Goal: Transaction & Acquisition: Subscribe to service/newsletter

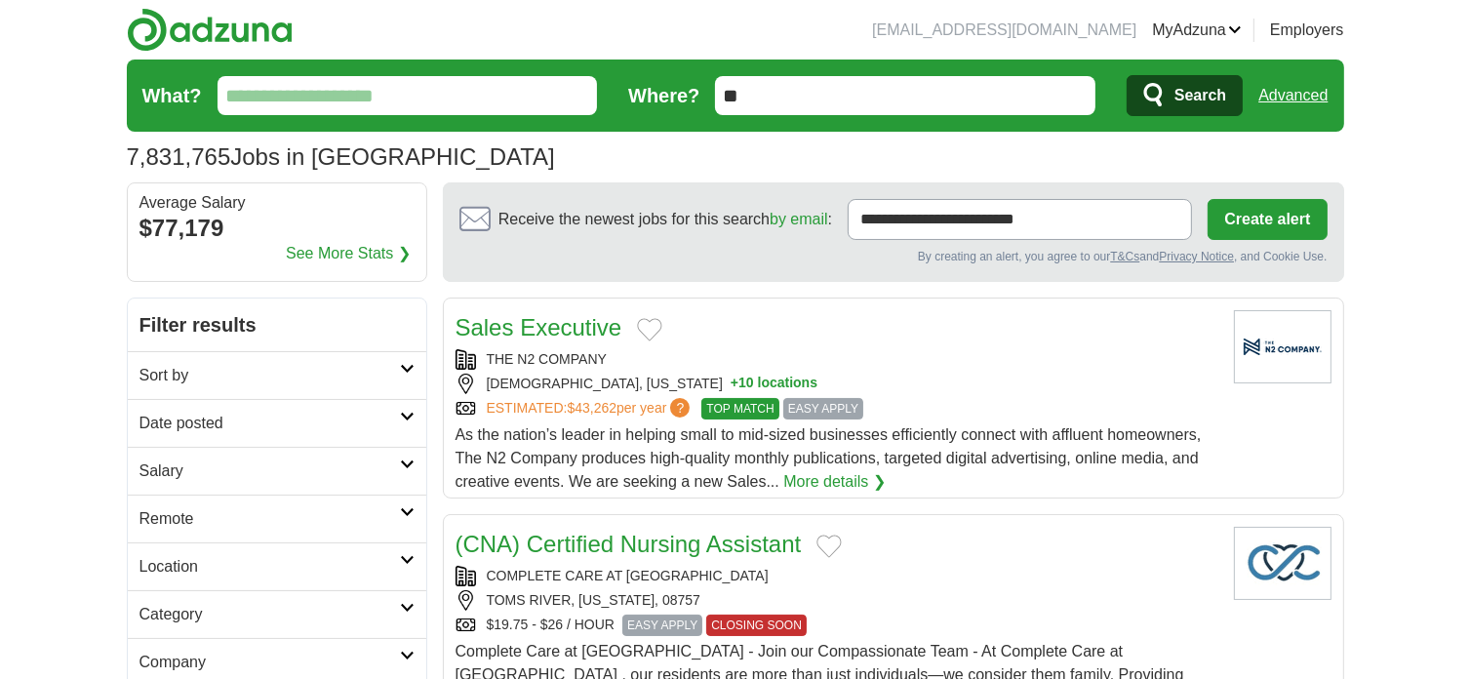
click at [1312, 92] on link "Advanced" at bounding box center [1293, 95] width 69 height 39
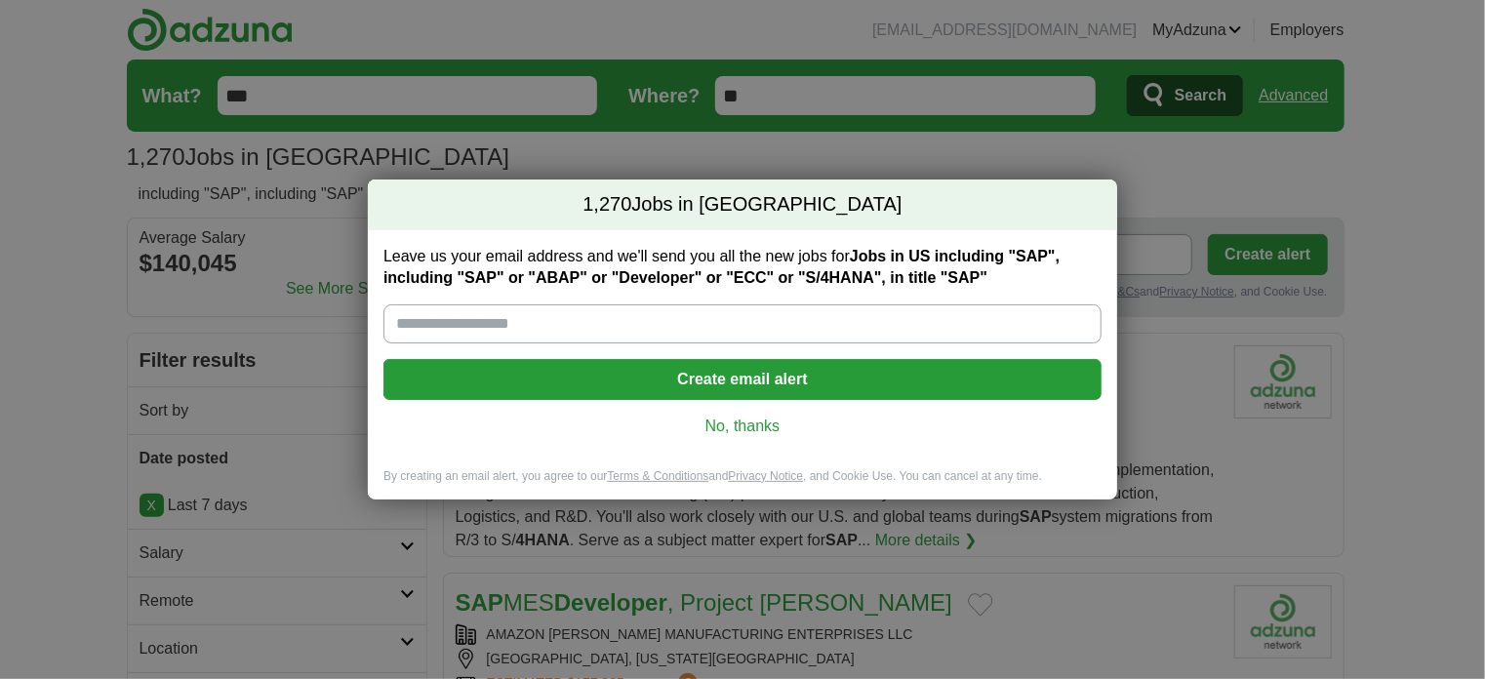
click at [588, 317] on input "Leave us your email address and we'll send you all the new jobs for Jobs in US …" at bounding box center [742, 323] width 718 height 39
type input "**********"
click at [772, 380] on button "Create email alert" at bounding box center [742, 379] width 718 height 41
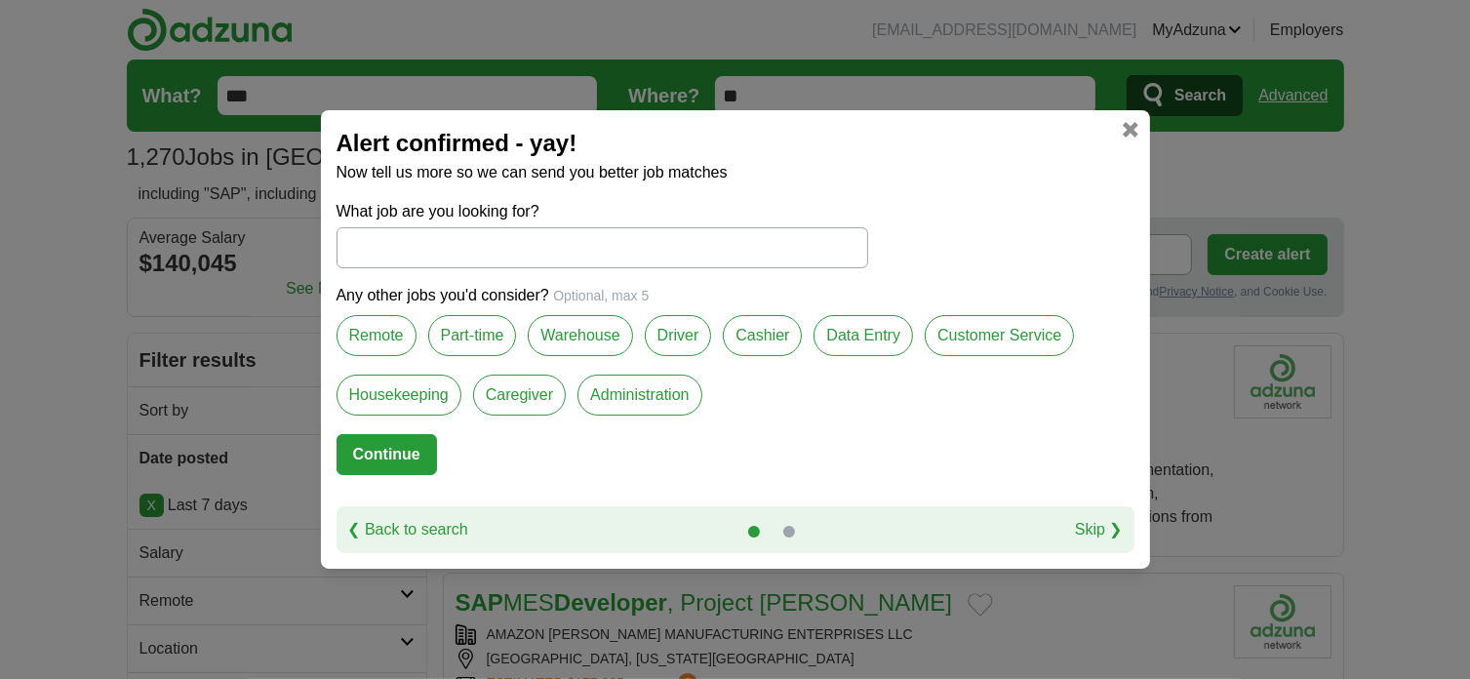
click at [371, 331] on label "Remote" at bounding box center [377, 335] width 80 height 41
click at [500, 239] on input "What job are you looking for?" at bounding box center [603, 247] width 532 height 41
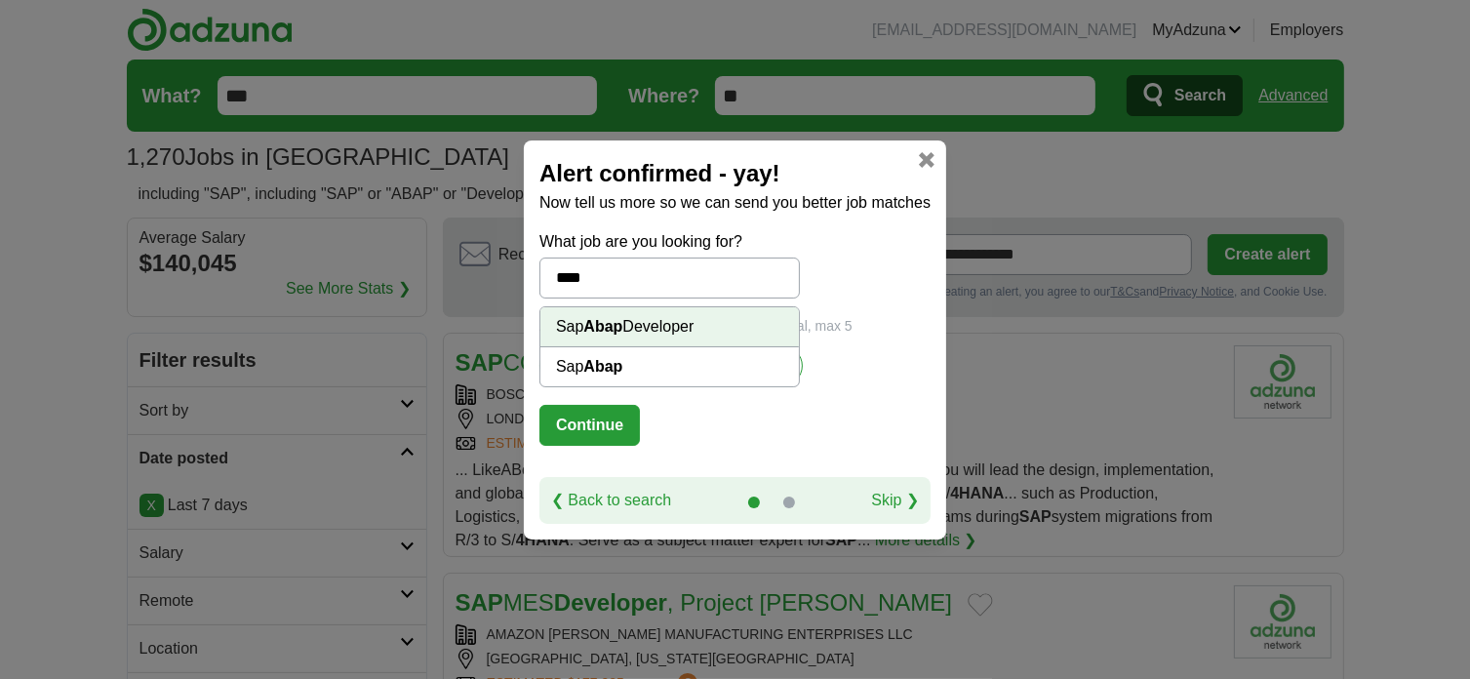
click at [632, 331] on li "Sap Abap Developer" at bounding box center [670, 327] width 259 height 40
type input "**********"
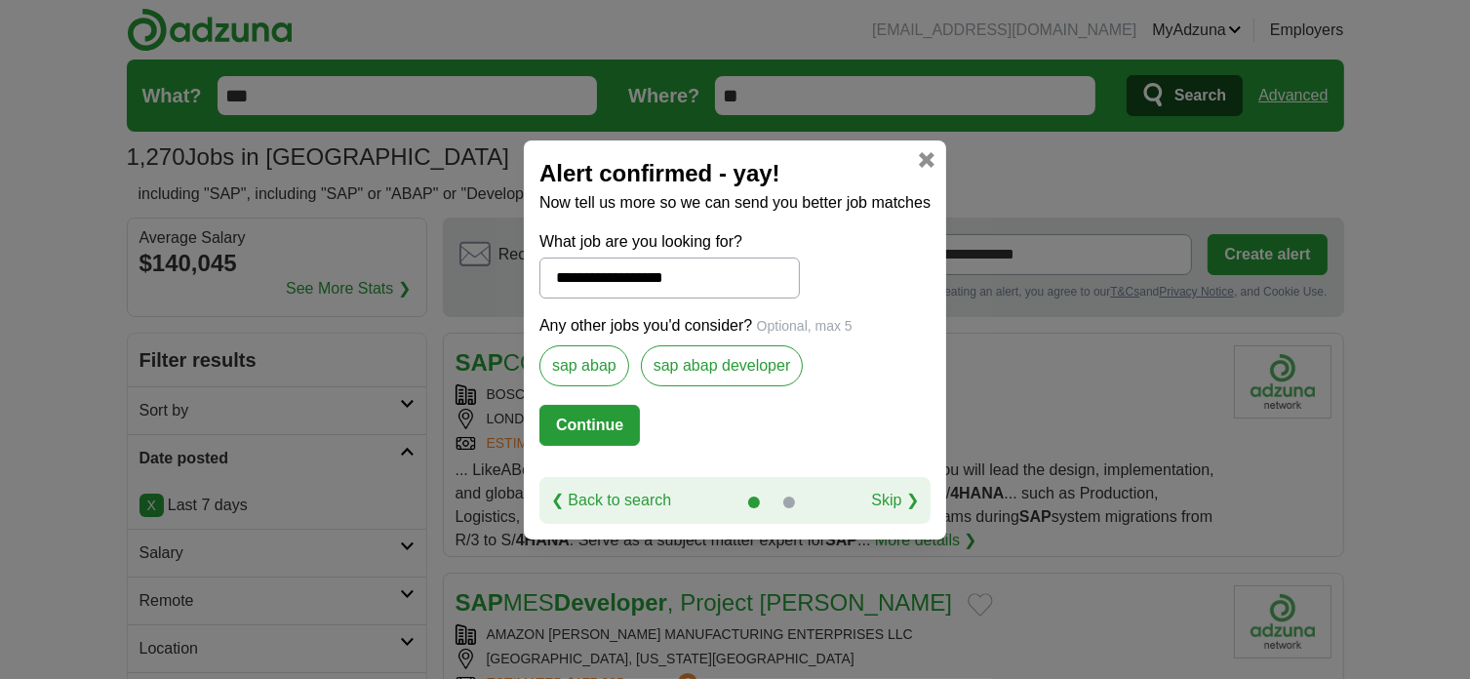
click at [584, 415] on button "Continue" at bounding box center [590, 425] width 101 height 41
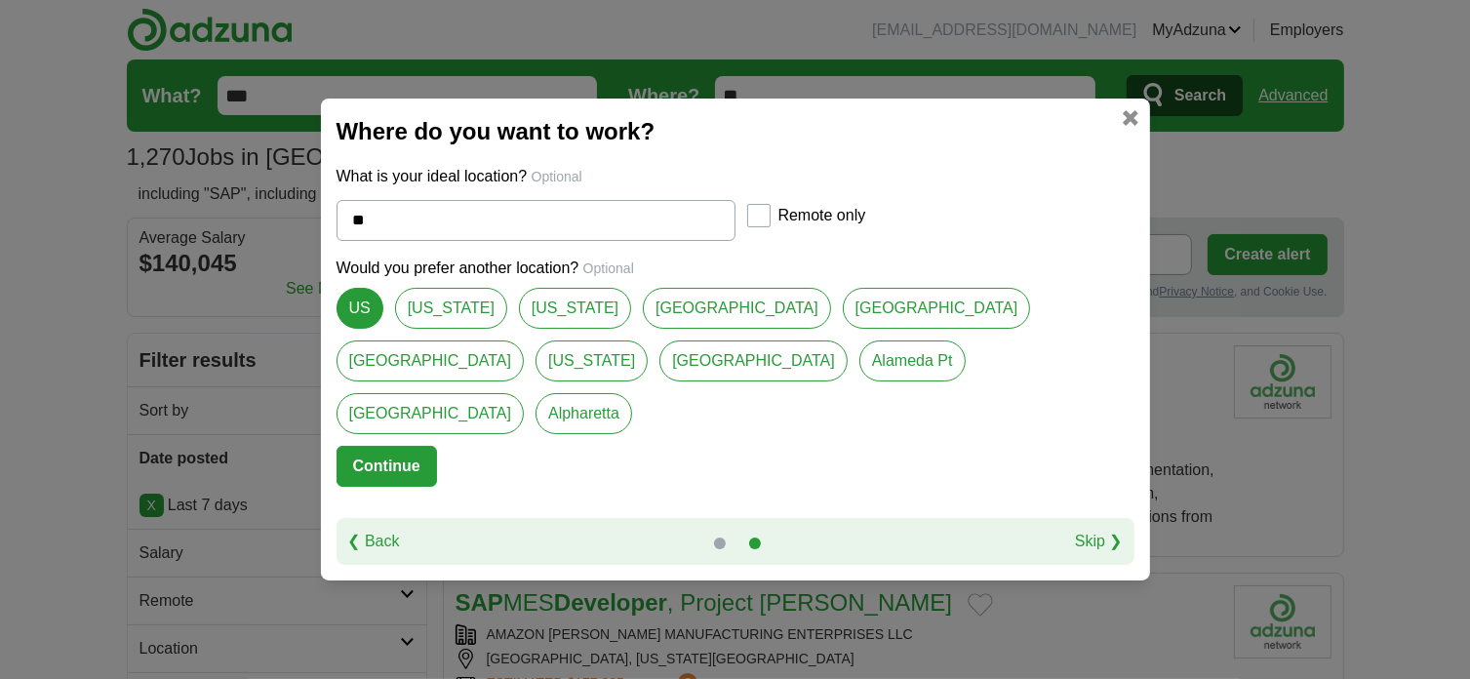
click at [431, 329] on link "[US_STATE]" at bounding box center [451, 308] width 112 height 41
type input "**********"
select select "*"
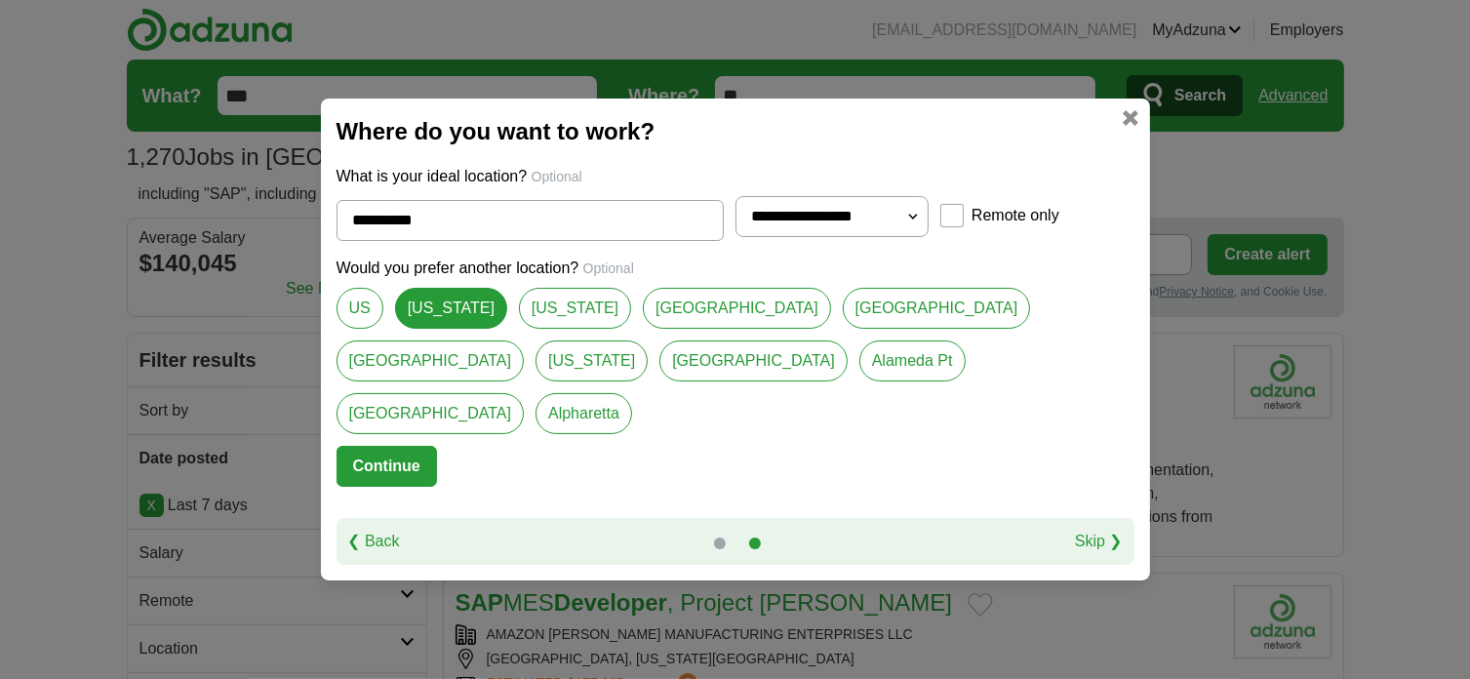
click at [576, 329] on link "North Carolina" at bounding box center [575, 308] width 112 height 41
type input "**********"
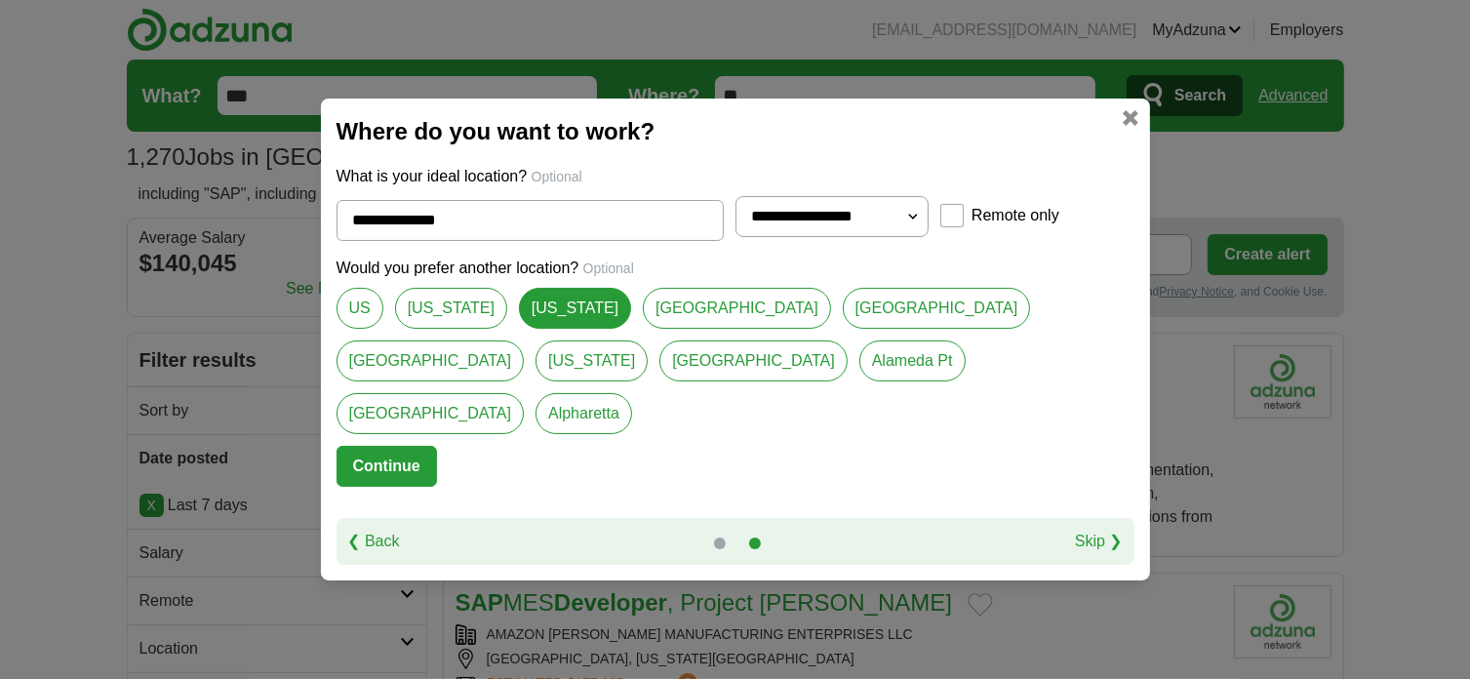
click at [401, 446] on button "Continue" at bounding box center [387, 466] width 101 height 41
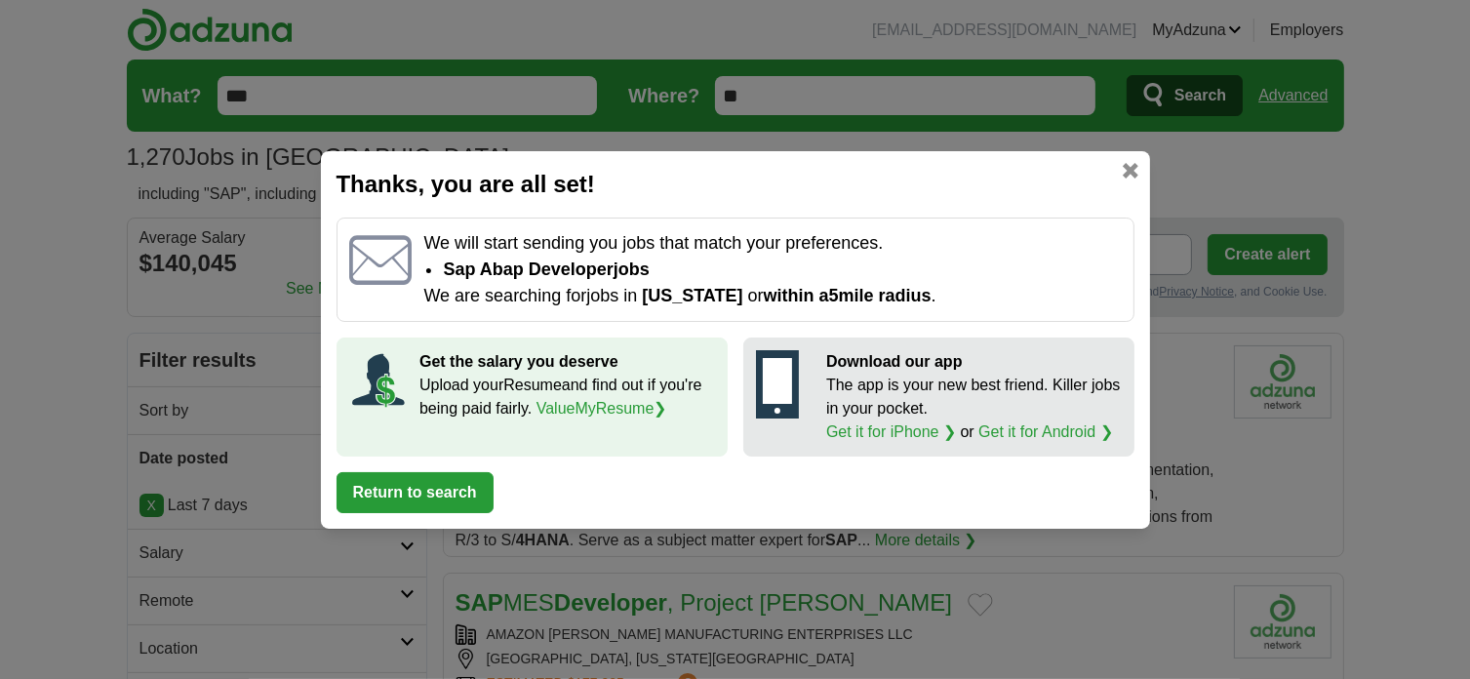
click at [433, 490] on button "Return to search" at bounding box center [415, 492] width 157 height 41
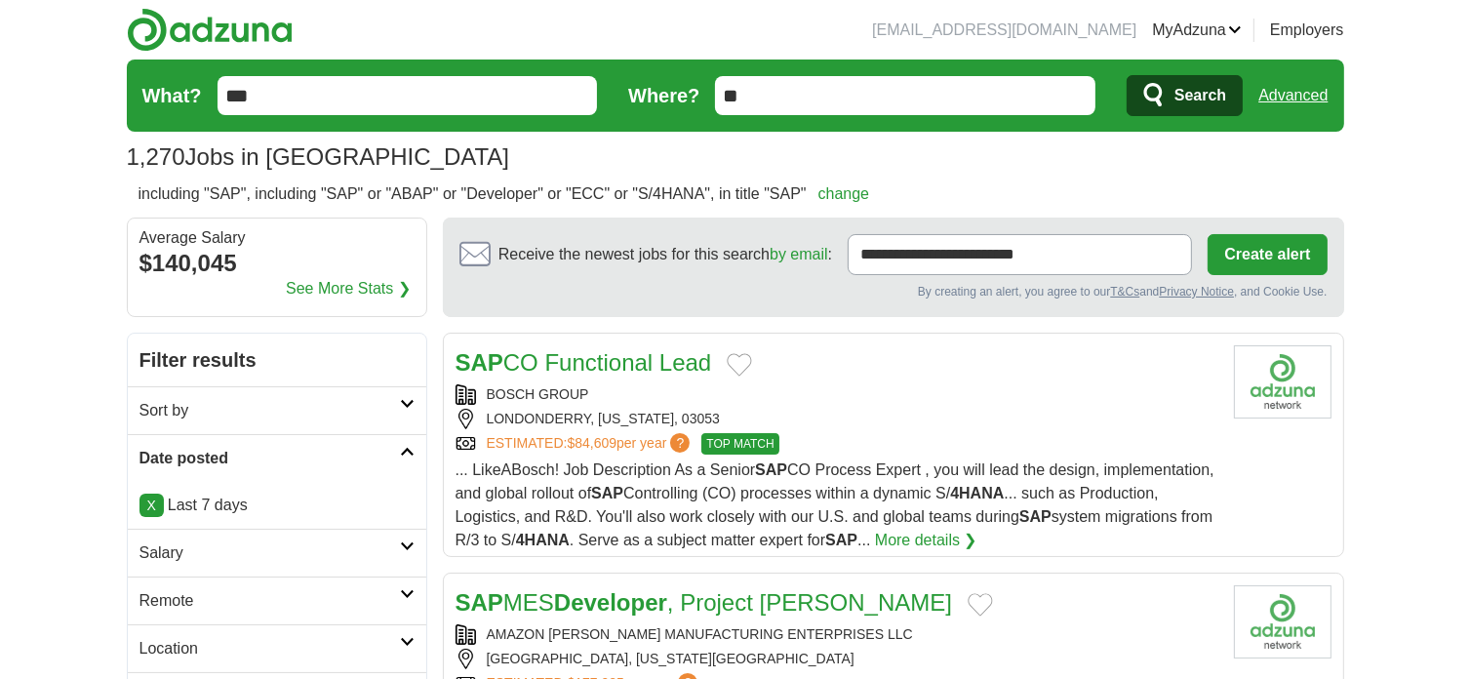
click at [1296, 87] on link "Advanced" at bounding box center [1293, 95] width 69 height 39
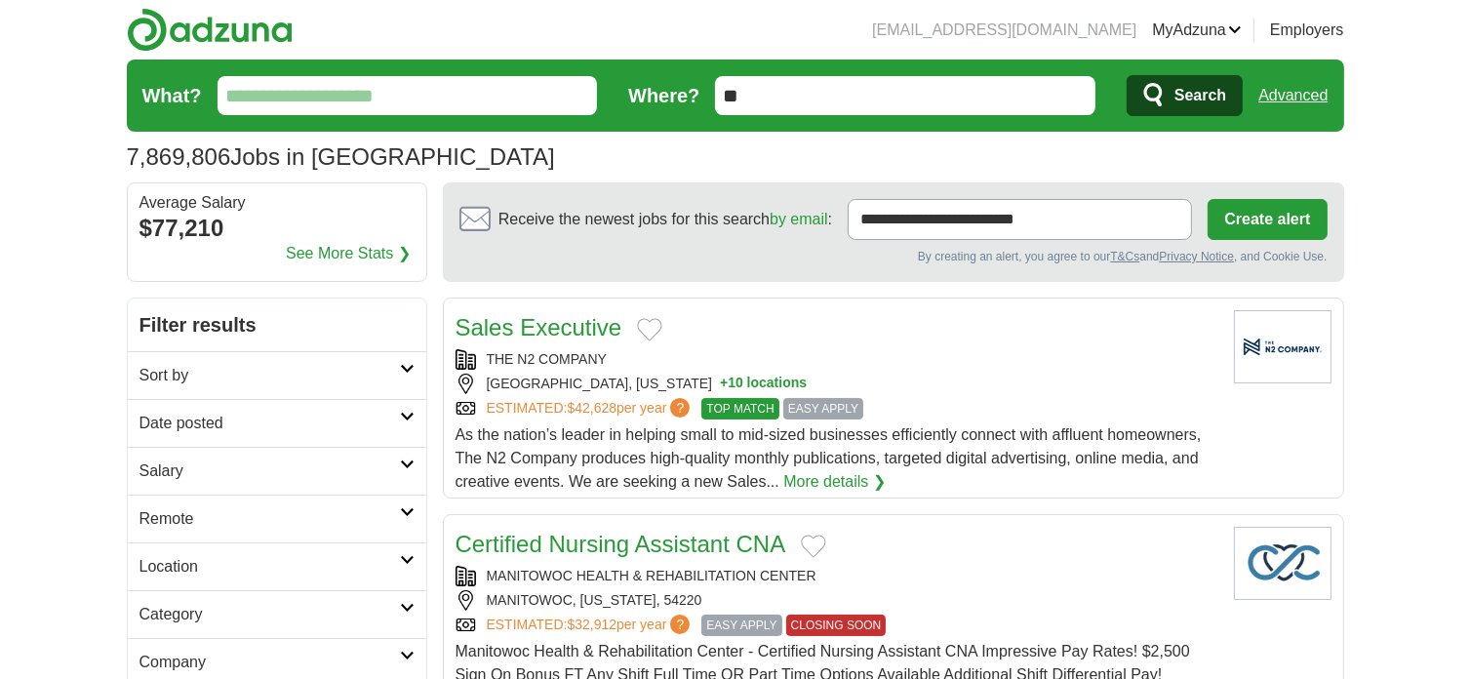
click at [1276, 217] on button "Create alert" at bounding box center [1267, 219] width 119 height 41
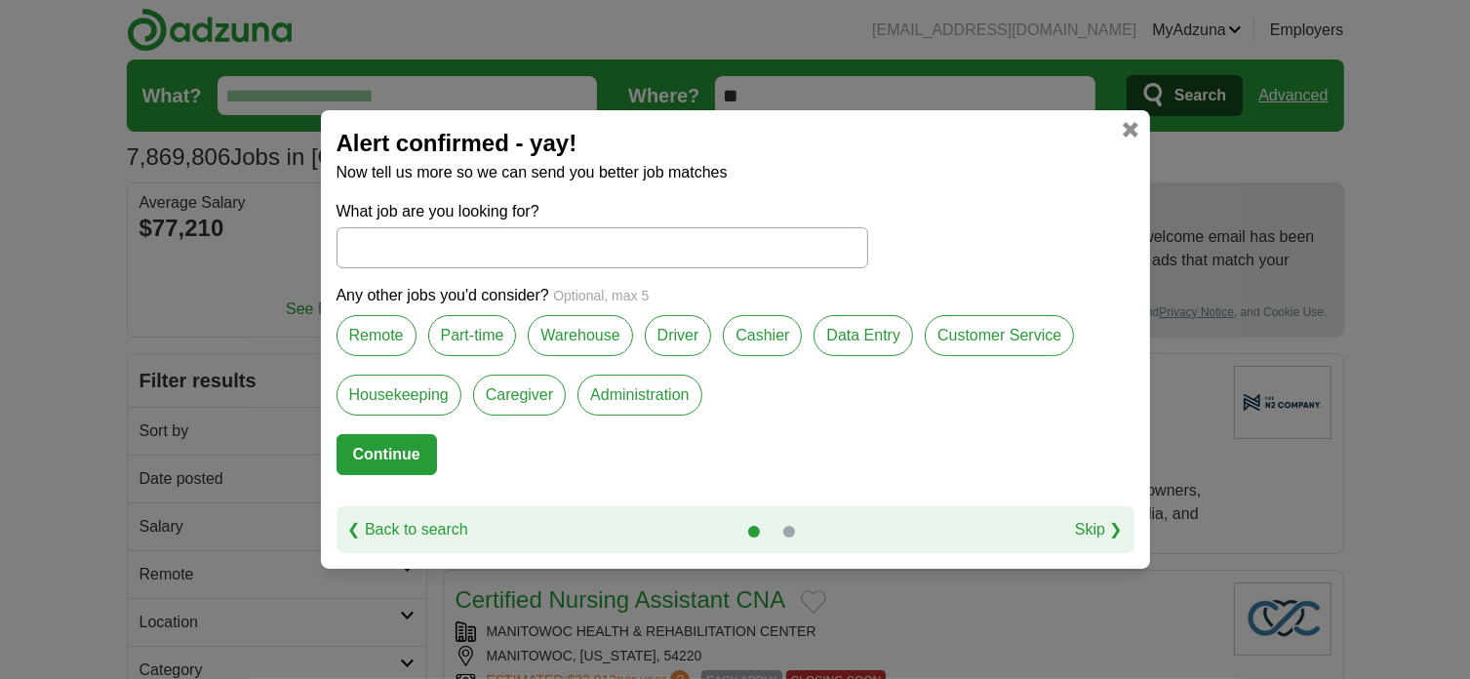
click at [381, 338] on label "Remote" at bounding box center [377, 335] width 80 height 41
click at [420, 244] on input "What job are you looking for?" at bounding box center [603, 247] width 532 height 41
type input "**********"
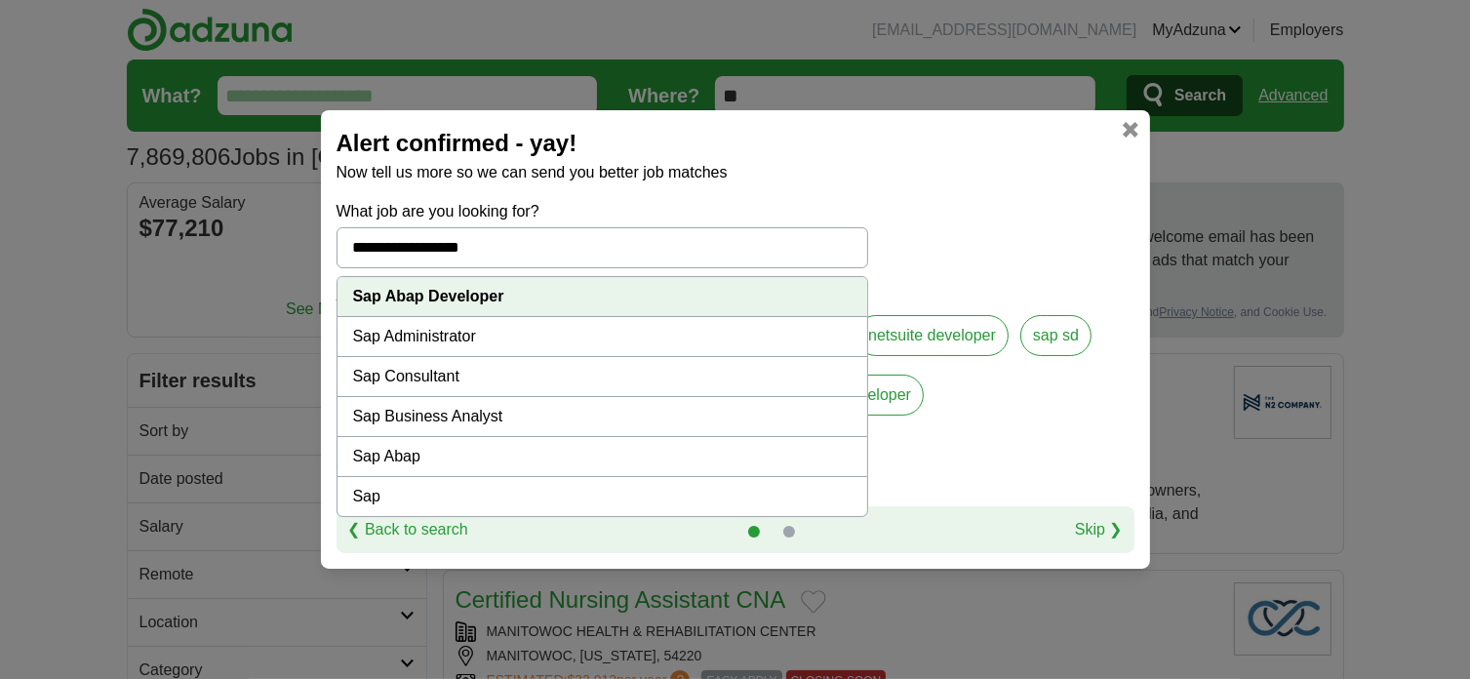
click at [478, 303] on strong "Sap Abap Developer" at bounding box center [428, 296] width 151 height 17
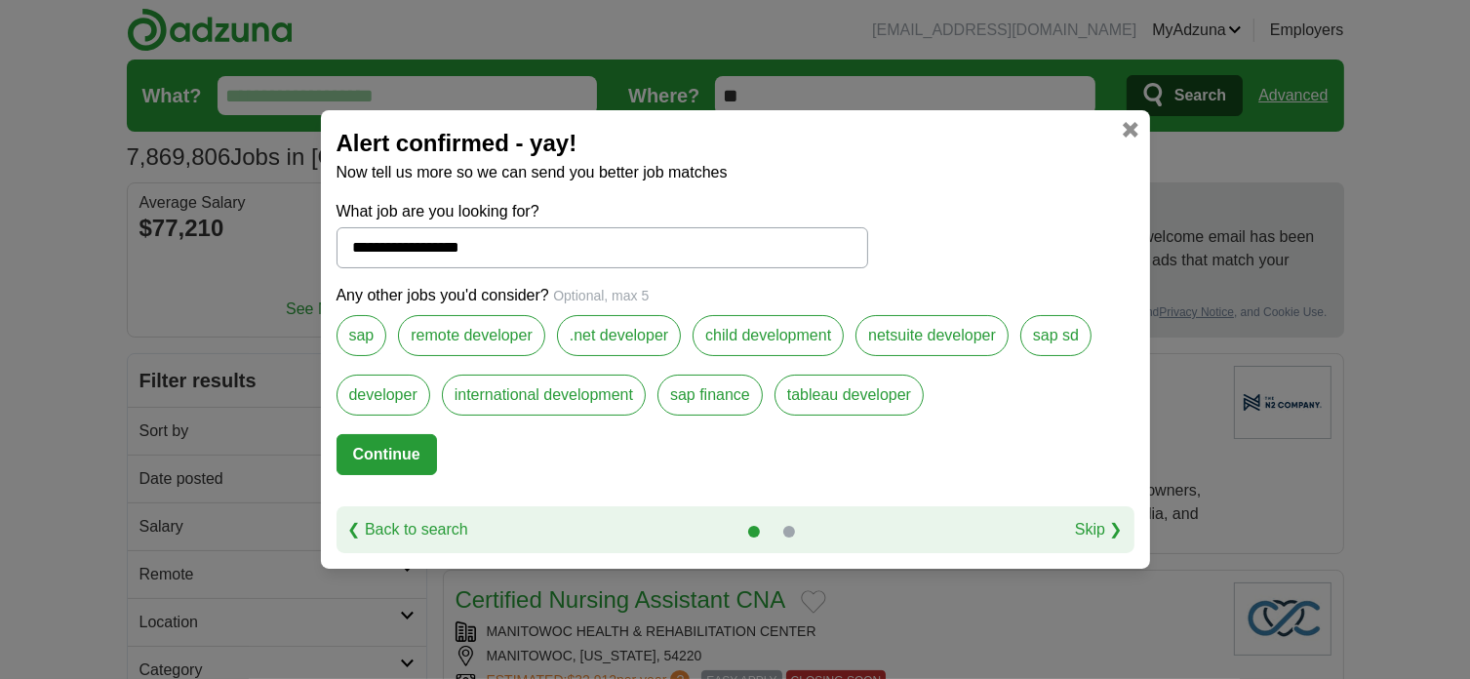
click at [490, 336] on label "remote developer" at bounding box center [471, 335] width 147 height 41
click at [374, 335] on label "sap" at bounding box center [362, 335] width 51 height 41
click at [386, 394] on label "developer" at bounding box center [384, 395] width 94 height 41
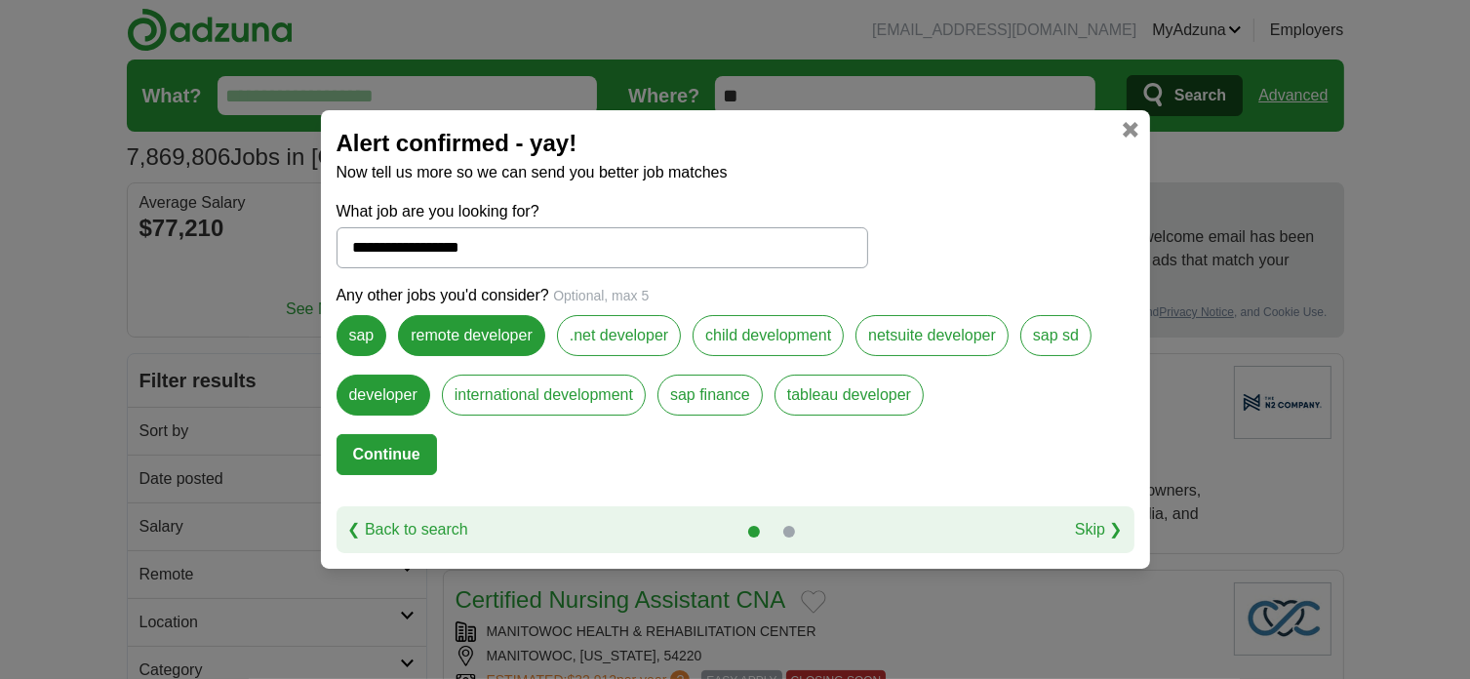
click at [411, 452] on button "Continue" at bounding box center [387, 454] width 101 height 41
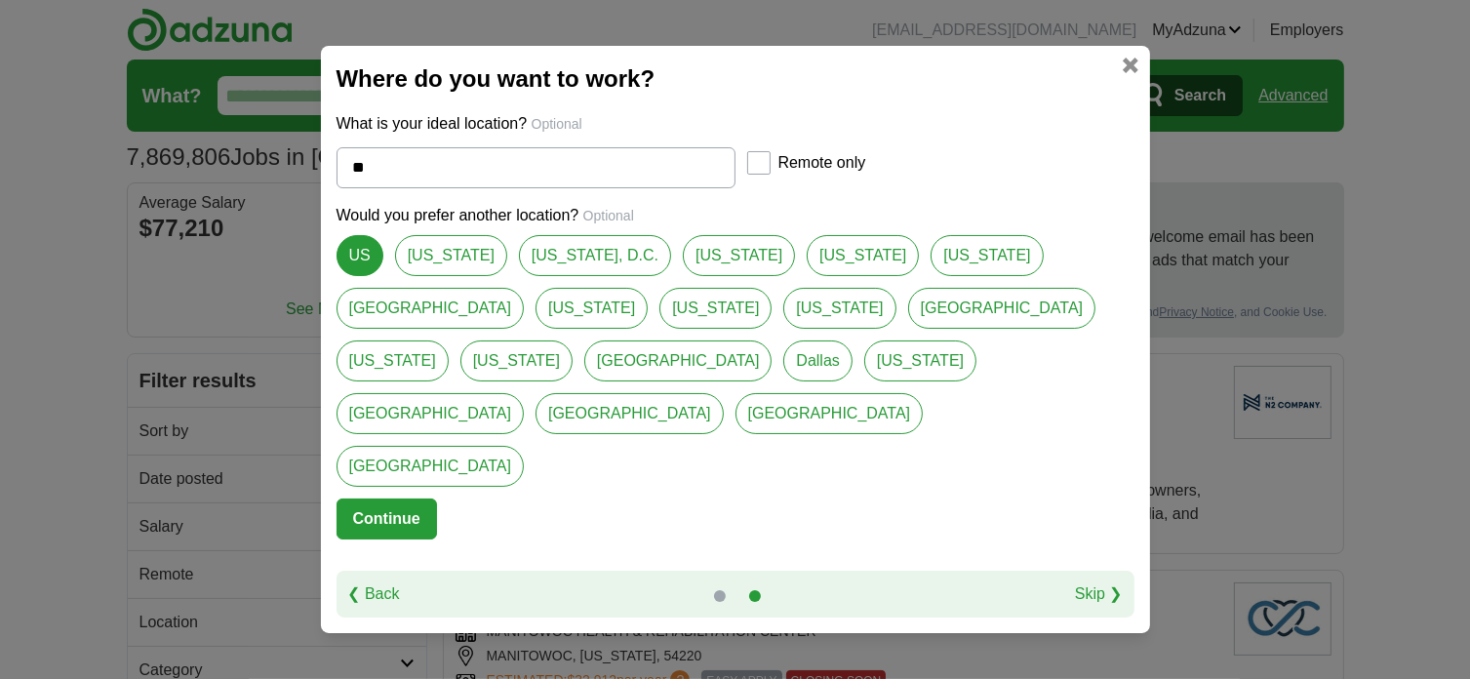
click at [685, 276] on link "[US_STATE]" at bounding box center [739, 255] width 112 height 41
type input "**********"
select select "*"
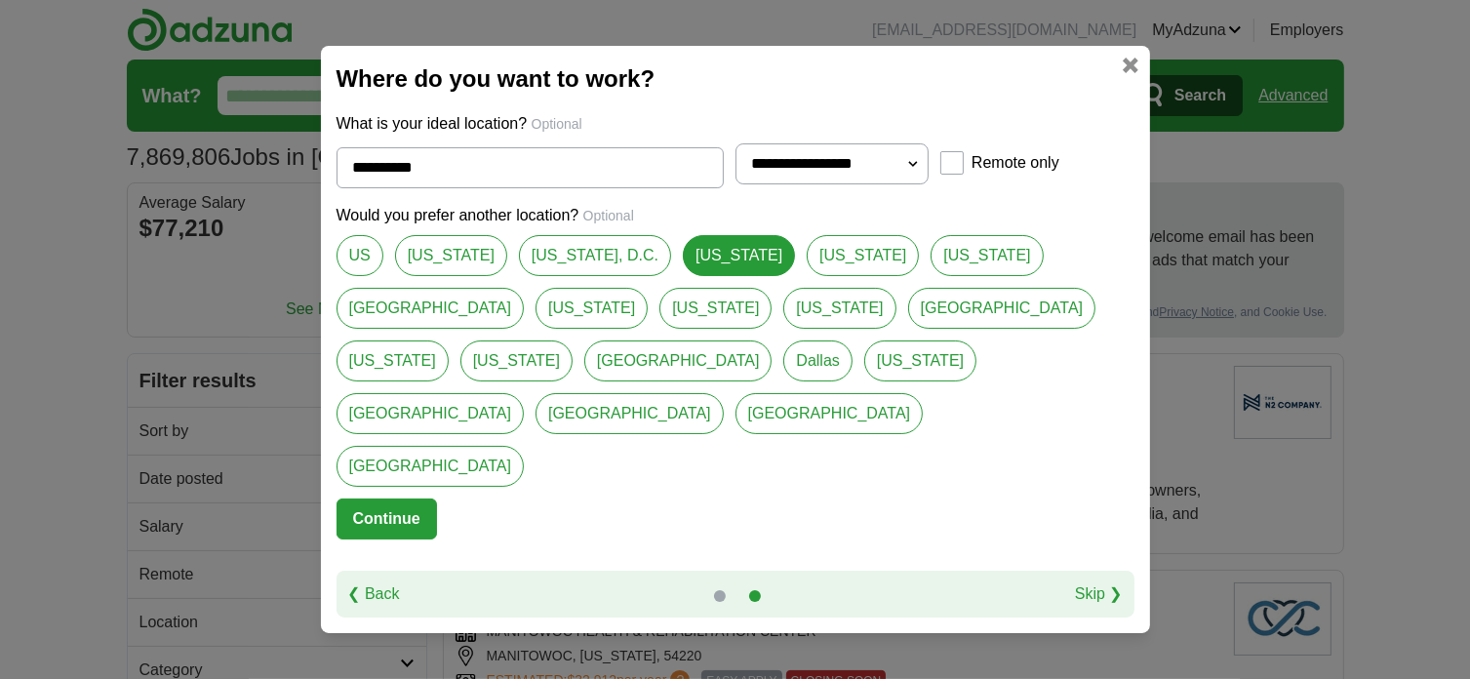
click at [357, 276] on link "US" at bounding box center [360, 255] width 47 height 41
type input "**"
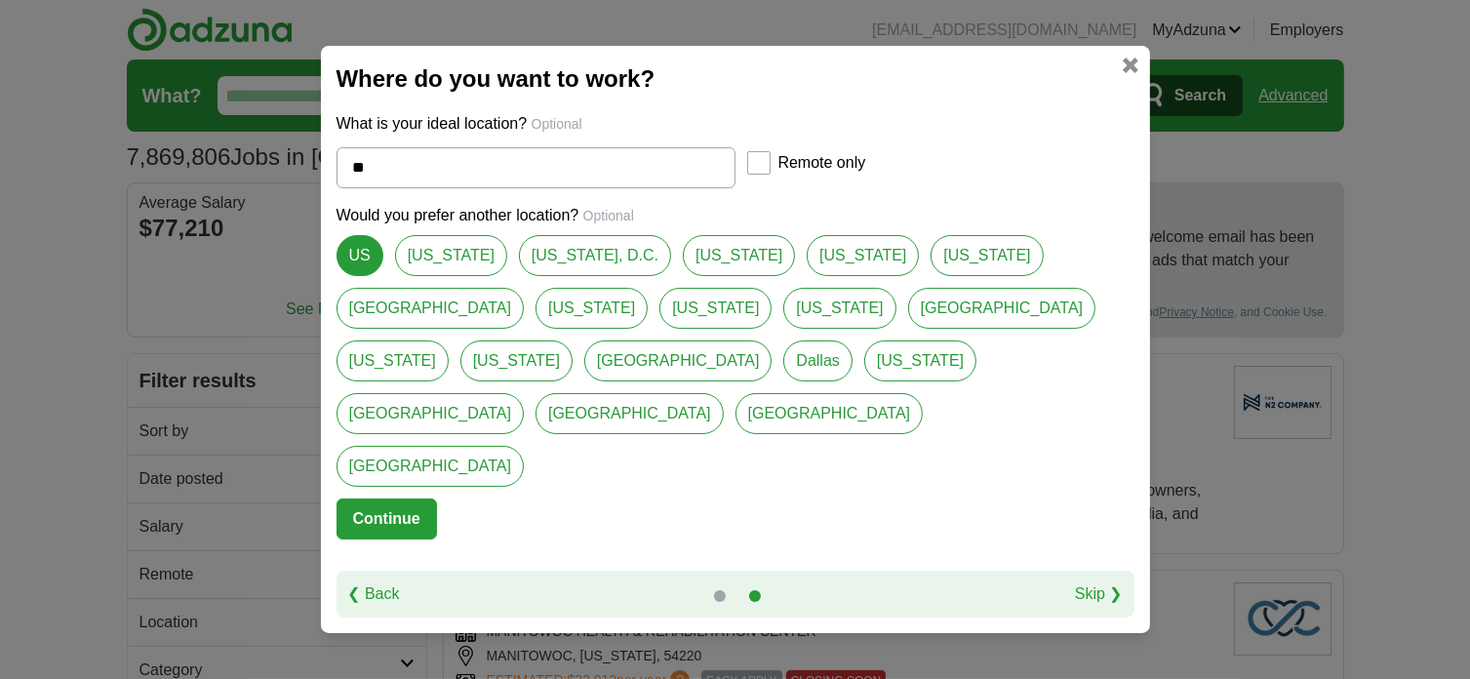
click at [393, 499] on button "Continue" at bounding box center [387, 519] width 101 height 41
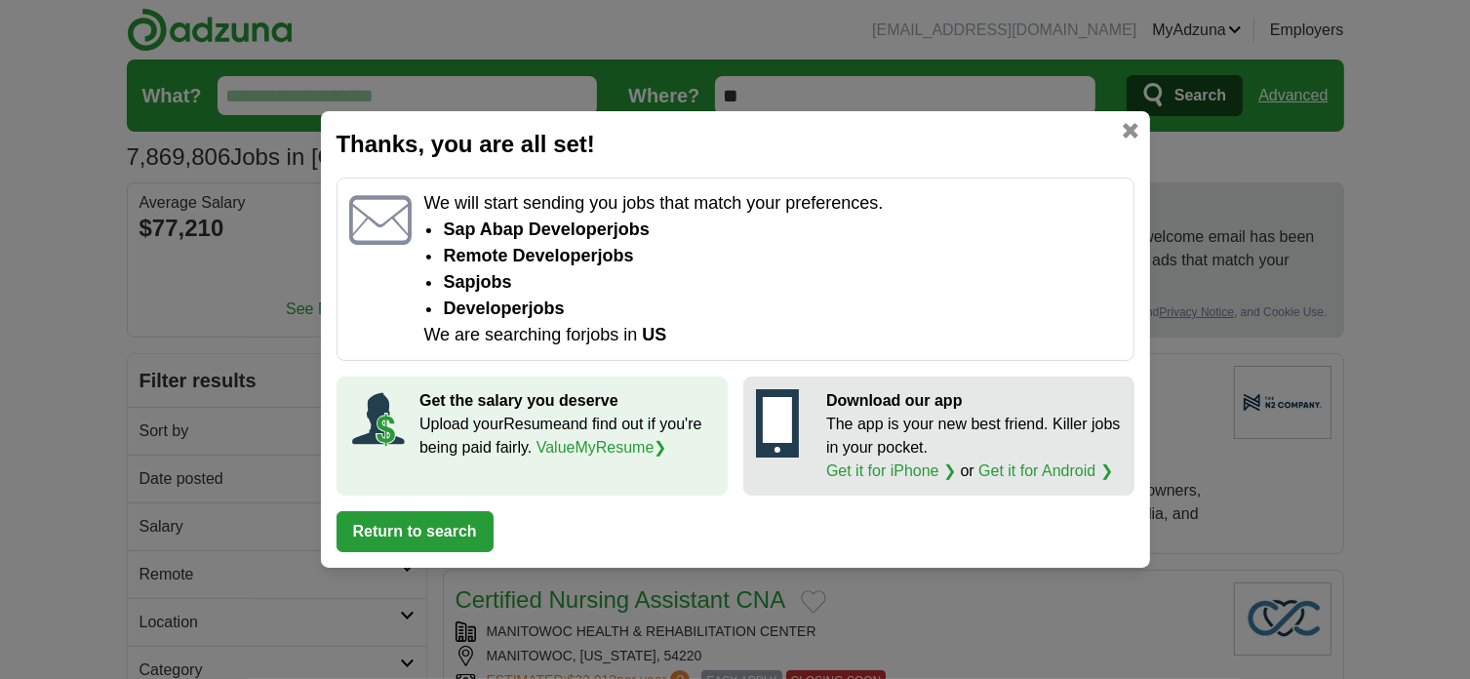
click at [619, 446] on link "ValueMyResume ❯" at bounding box center [602, 447] width 131 height 17
click at [1138, 133] on link at bounding box center [1131, 131] width 16 height 16
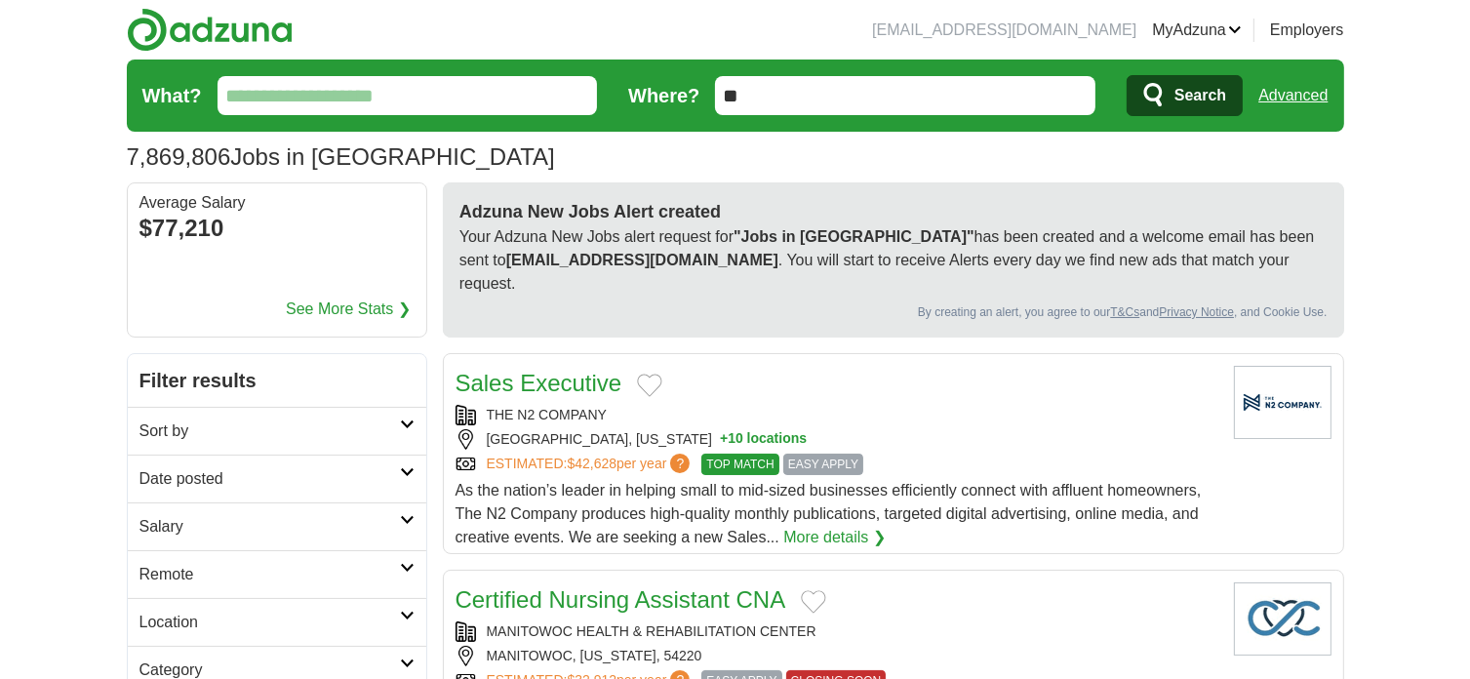
click at [0, 0] on link "Alerts" at bounding box center [0, 0] width 0 height 0
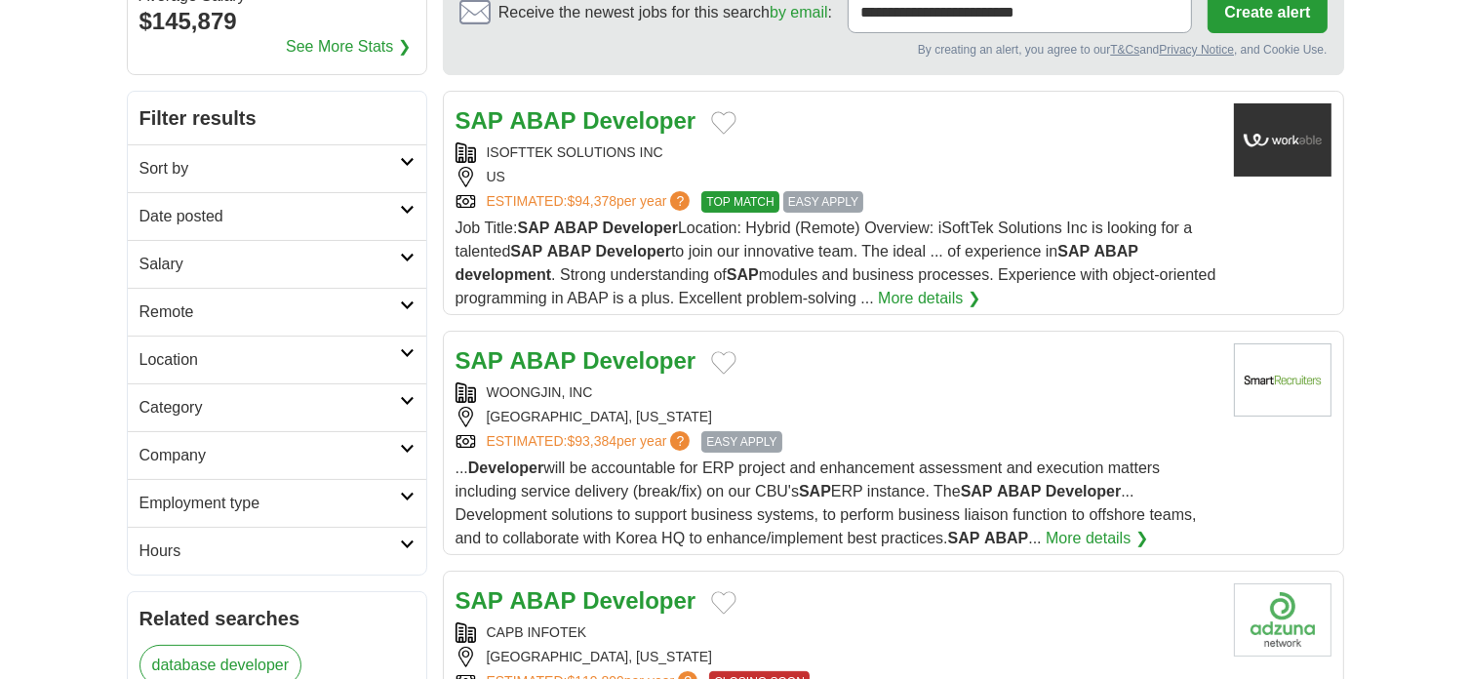
scroll to position [98, 0]
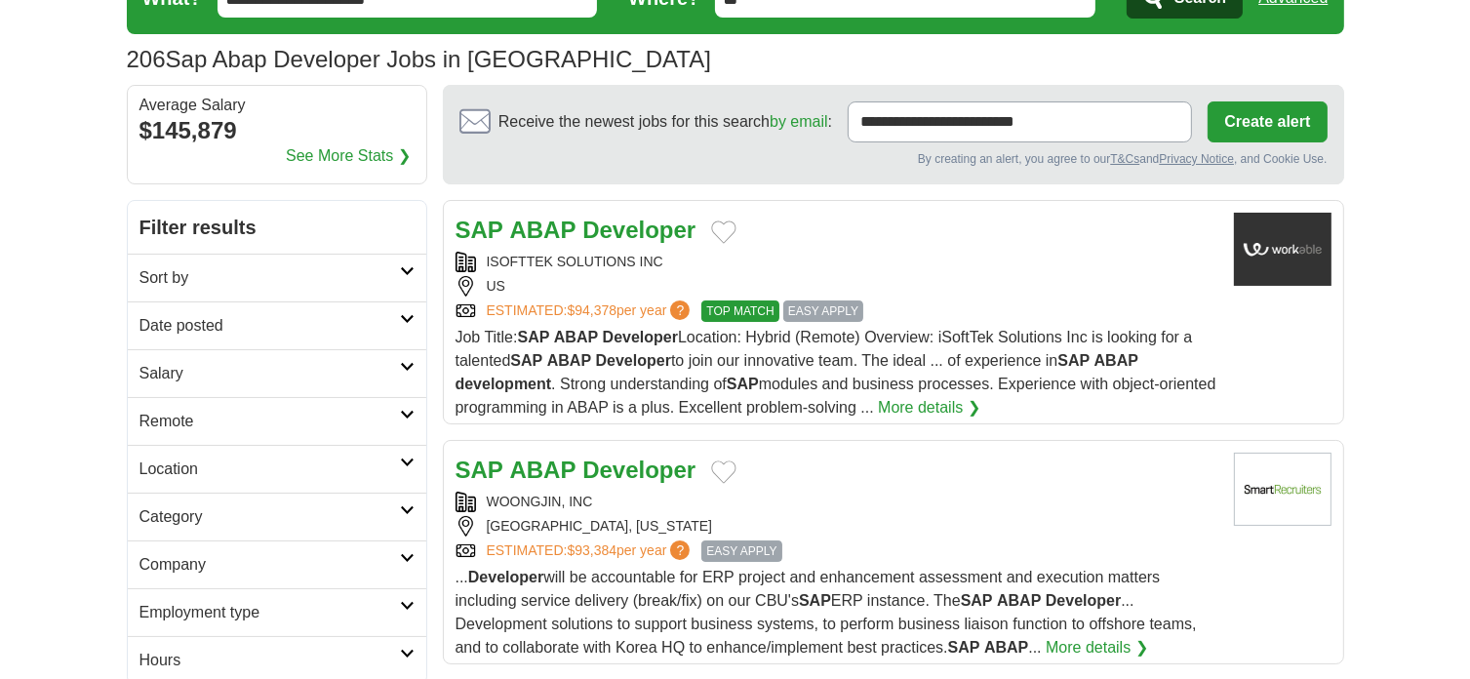
click at [557, 229] on strong "ABAP" at bounding box center [543, 230] width 66 height 26
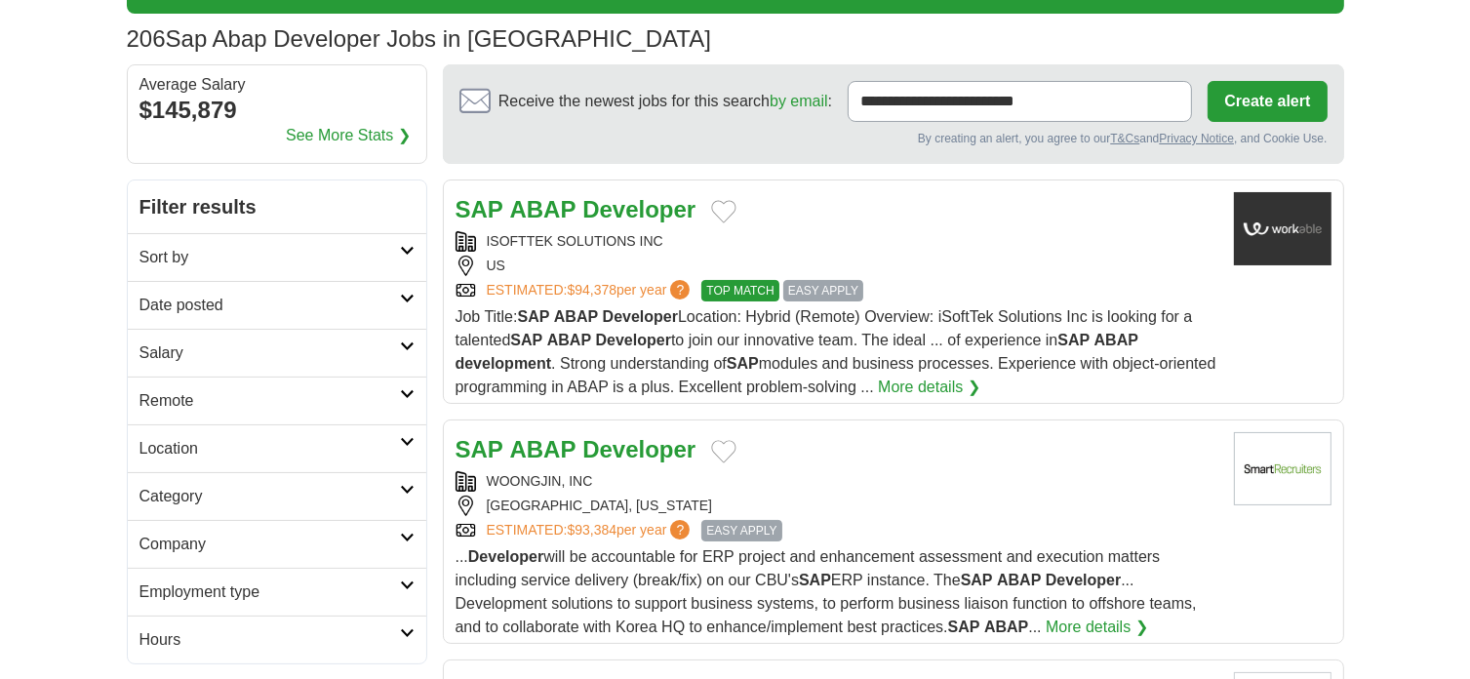
scroll to position [195, 0]
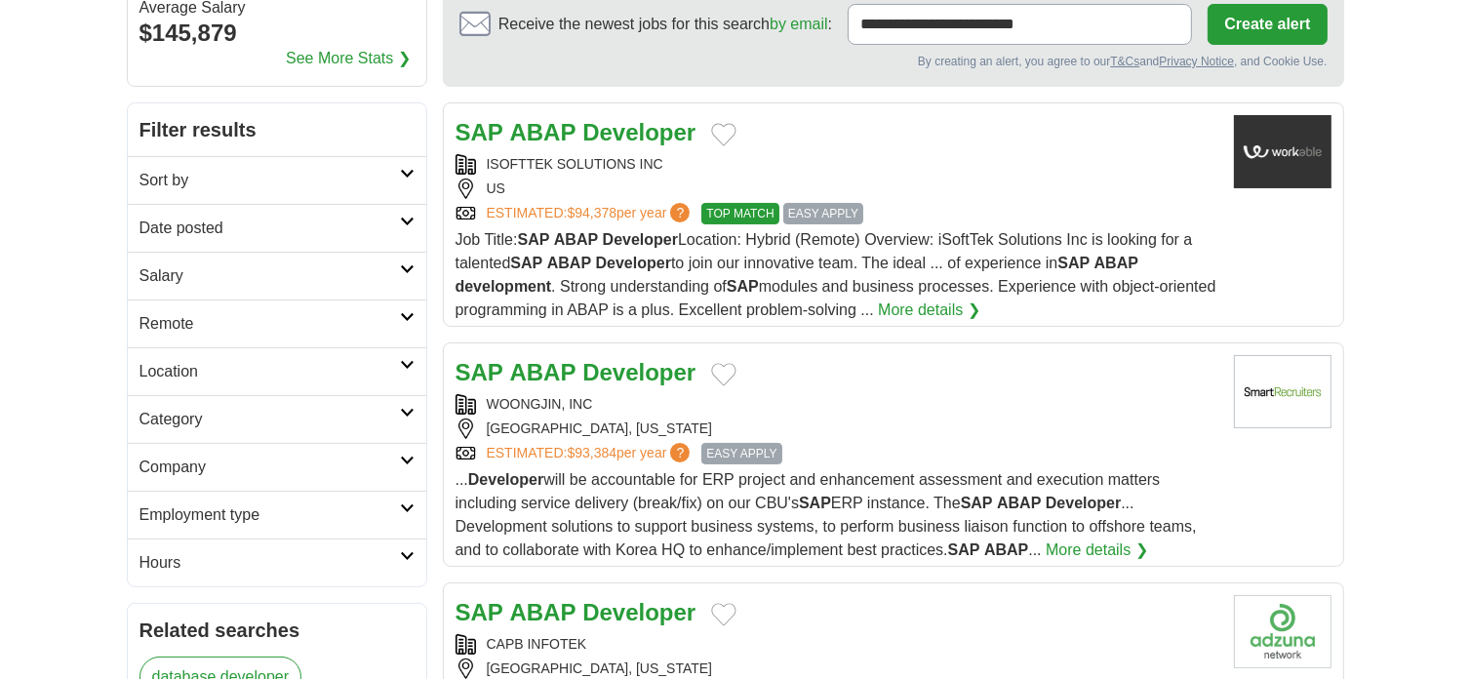
click at [405, 172] on icon at bounding box center [407, 174] width 15 height 10
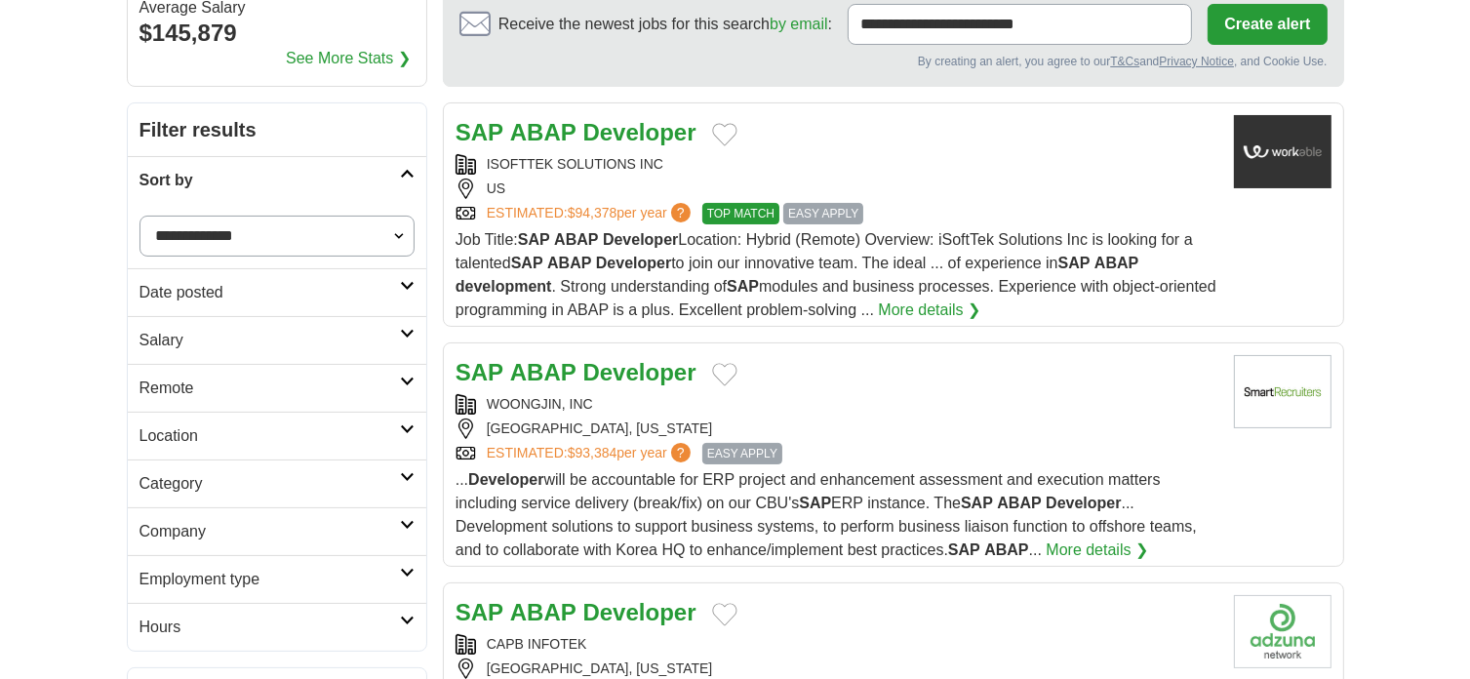
click at [404, 172] on icon at bounding box center [407, 174] width 15 height 10
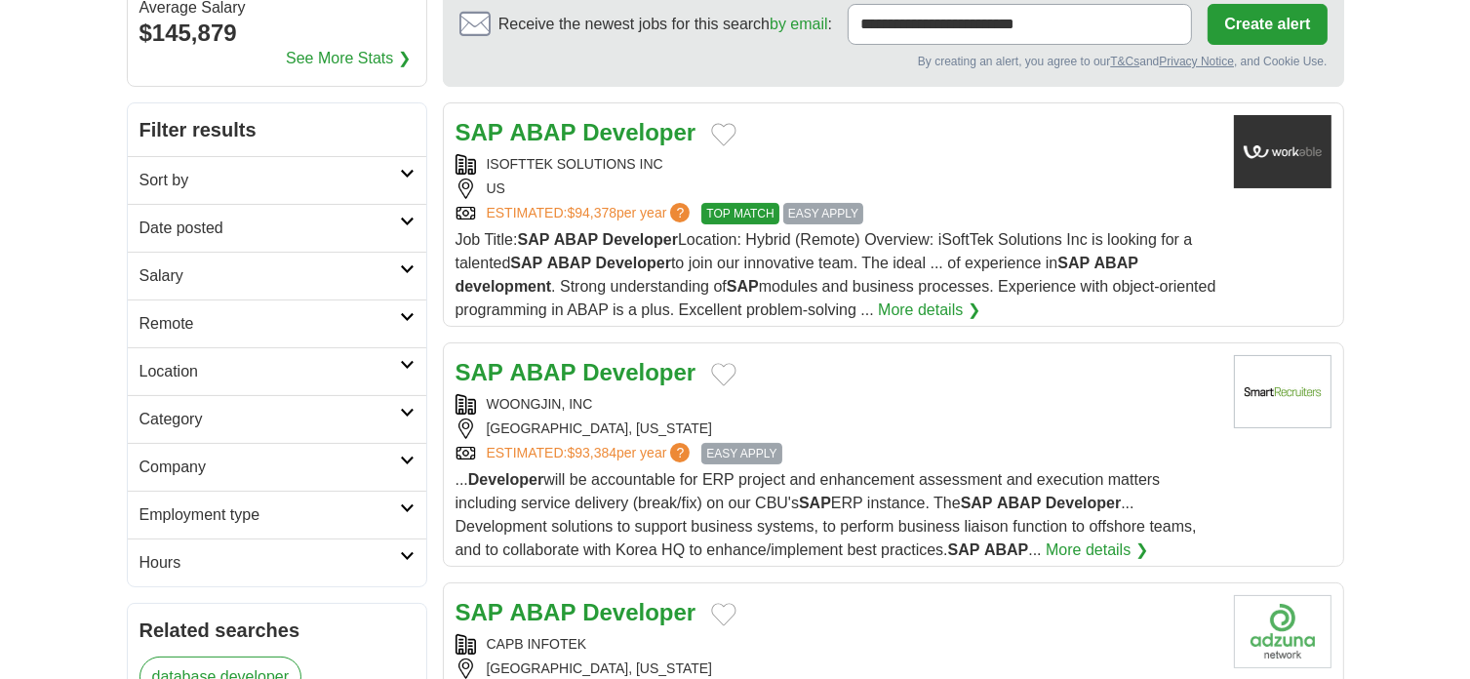
click at [411, 218] on icon at bounding box center [407, 222] width 15 height 10
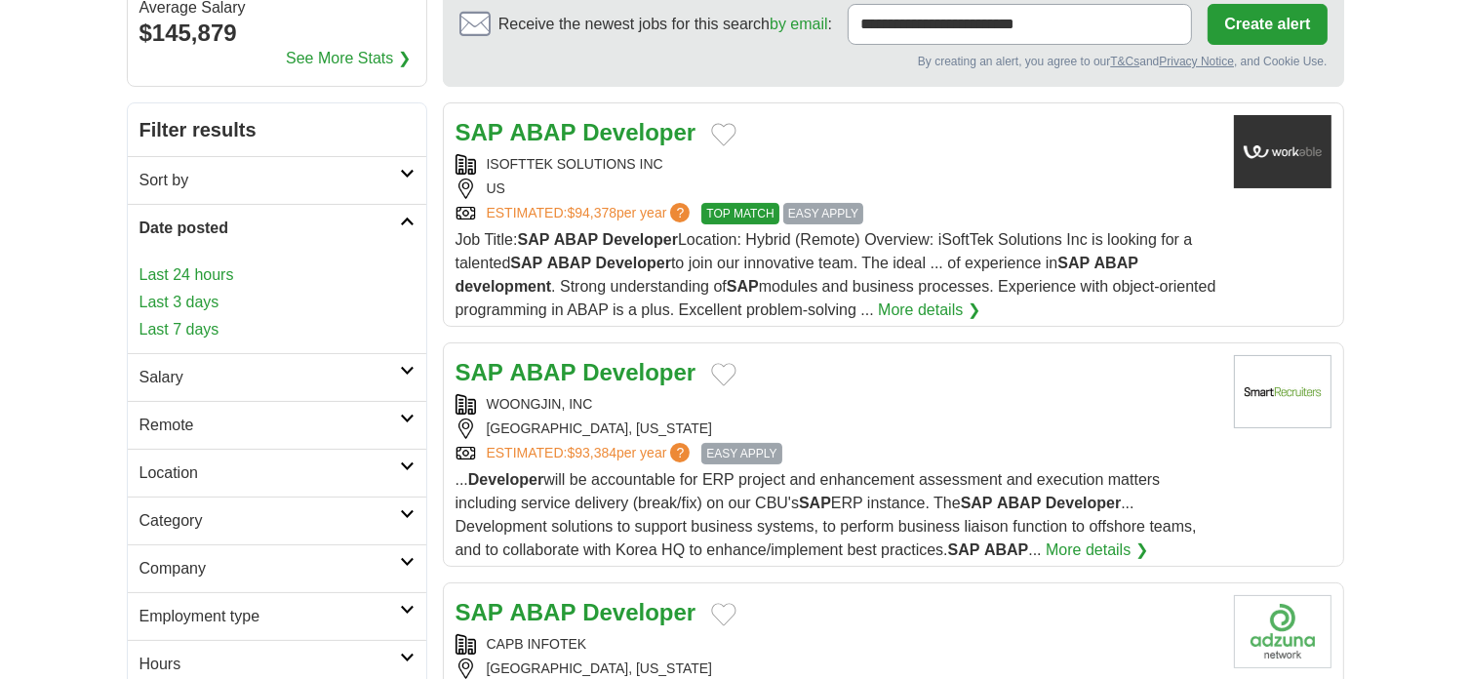
click at [411, 218] on icon at bounding box center [407, 222] width 15 height 10
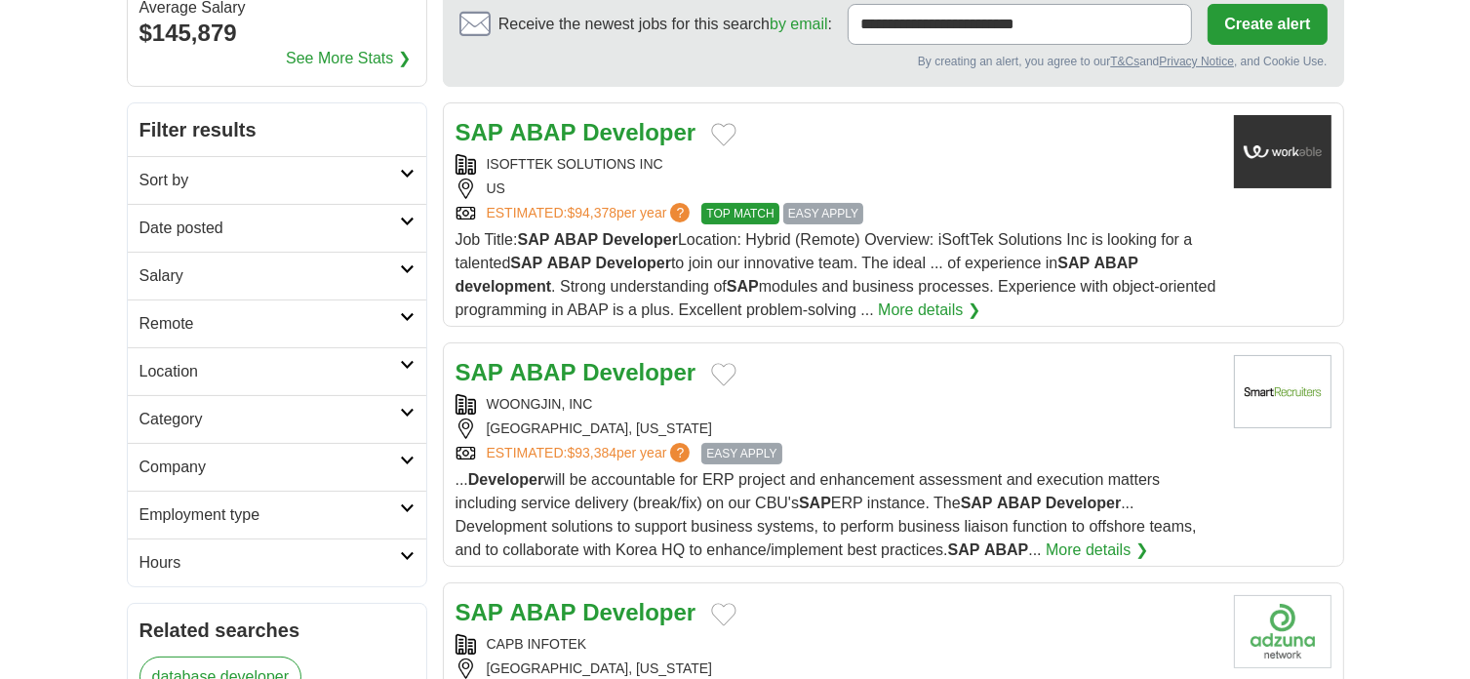
click at [411, 218] on icon at bounding box center [407, 222] width 15 height 10
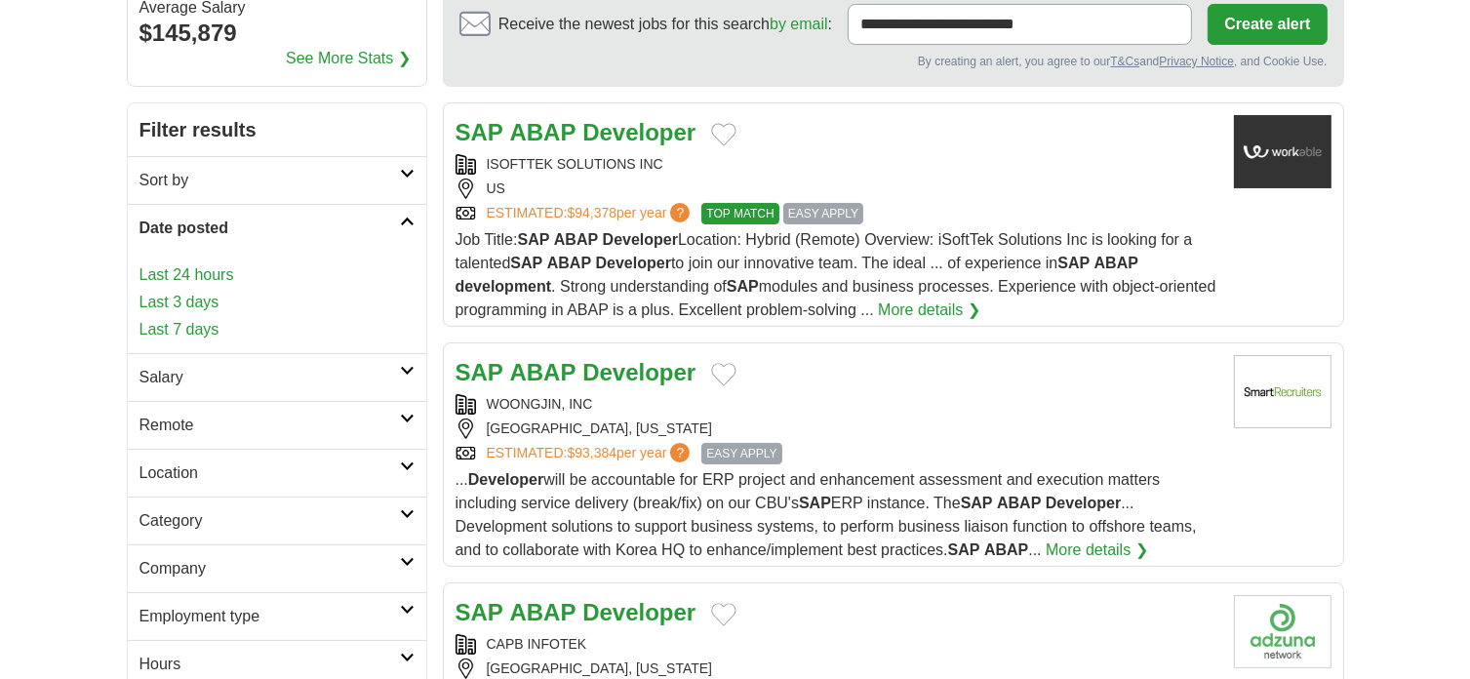
click at [411, 218] on icon at bounding box center [407, 222] width 15 height 10
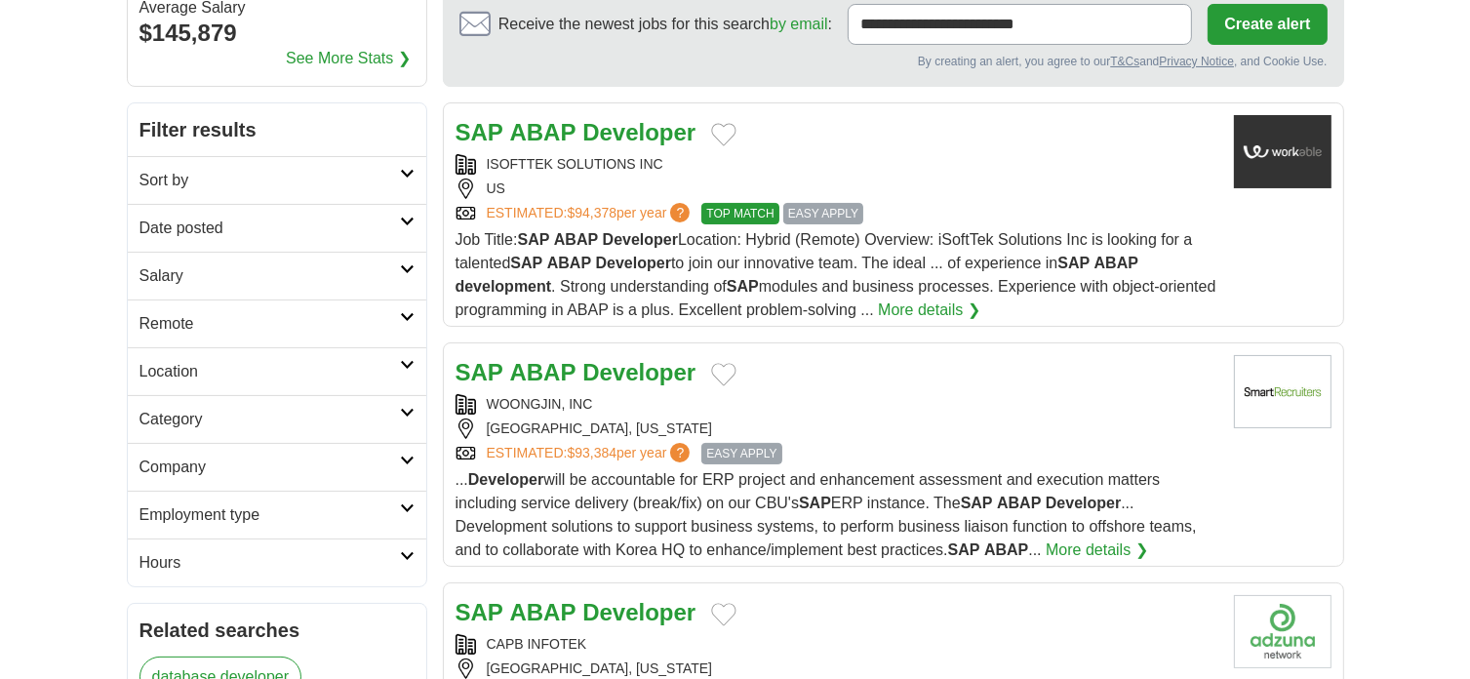
click at [403, 264] on icon at bounding box center [407, 269] width 15 height 10
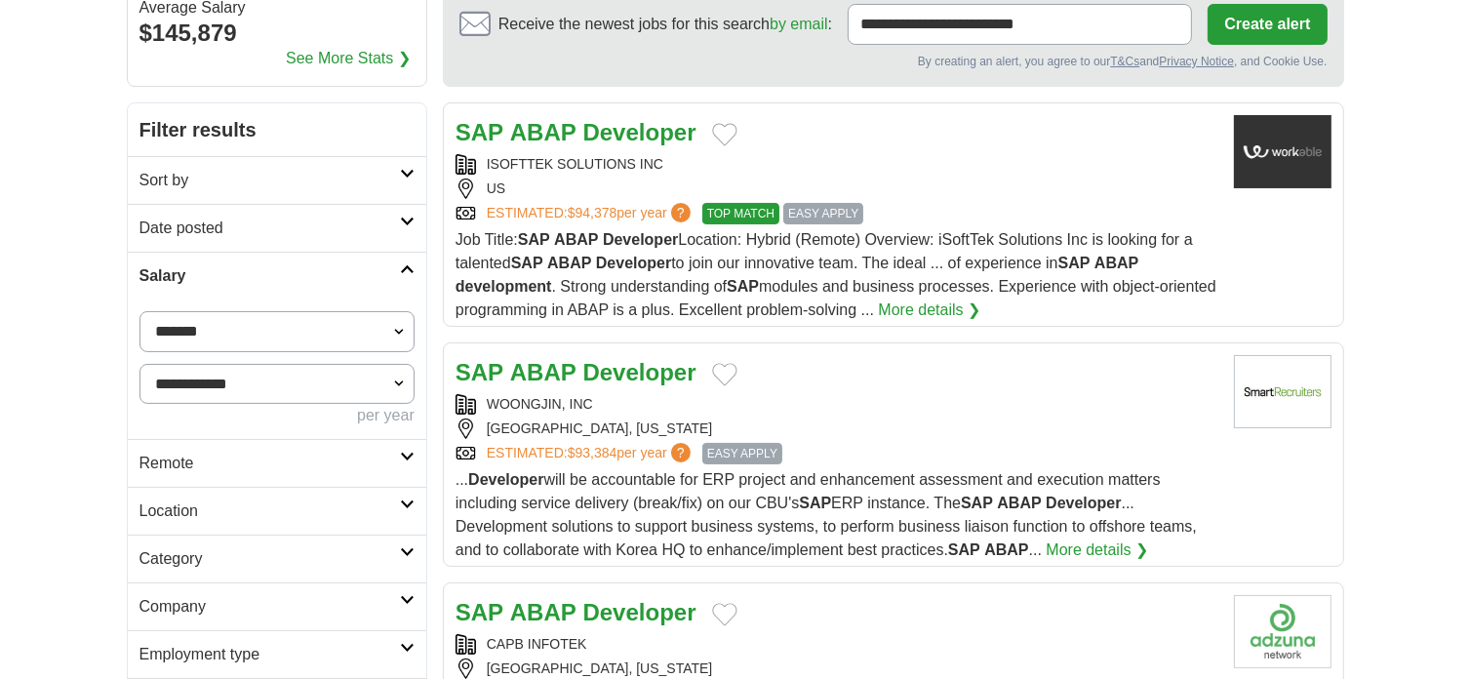
click at [403, 264] on icon at bounding box center [407, 269] width 15 height 10
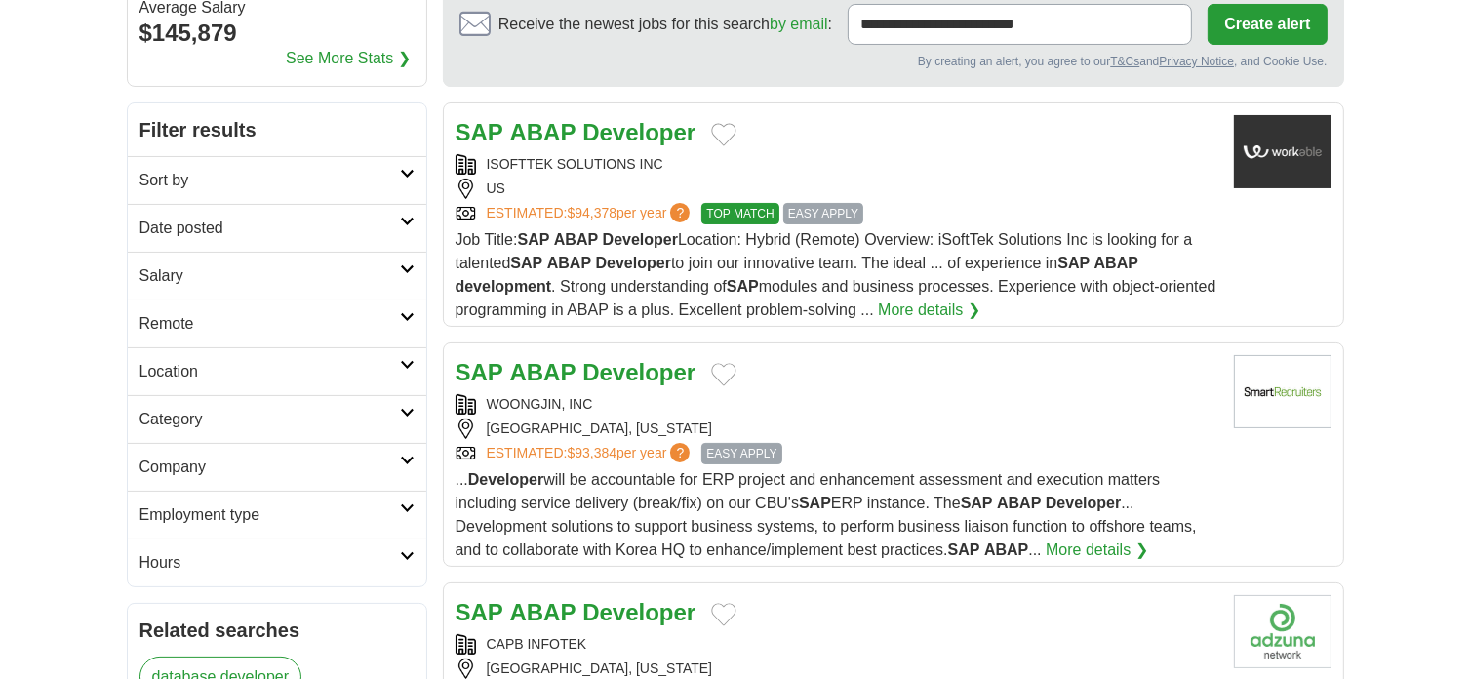
click at [408, 314] on icon at bounding box center [407, 317] width 15 height 10
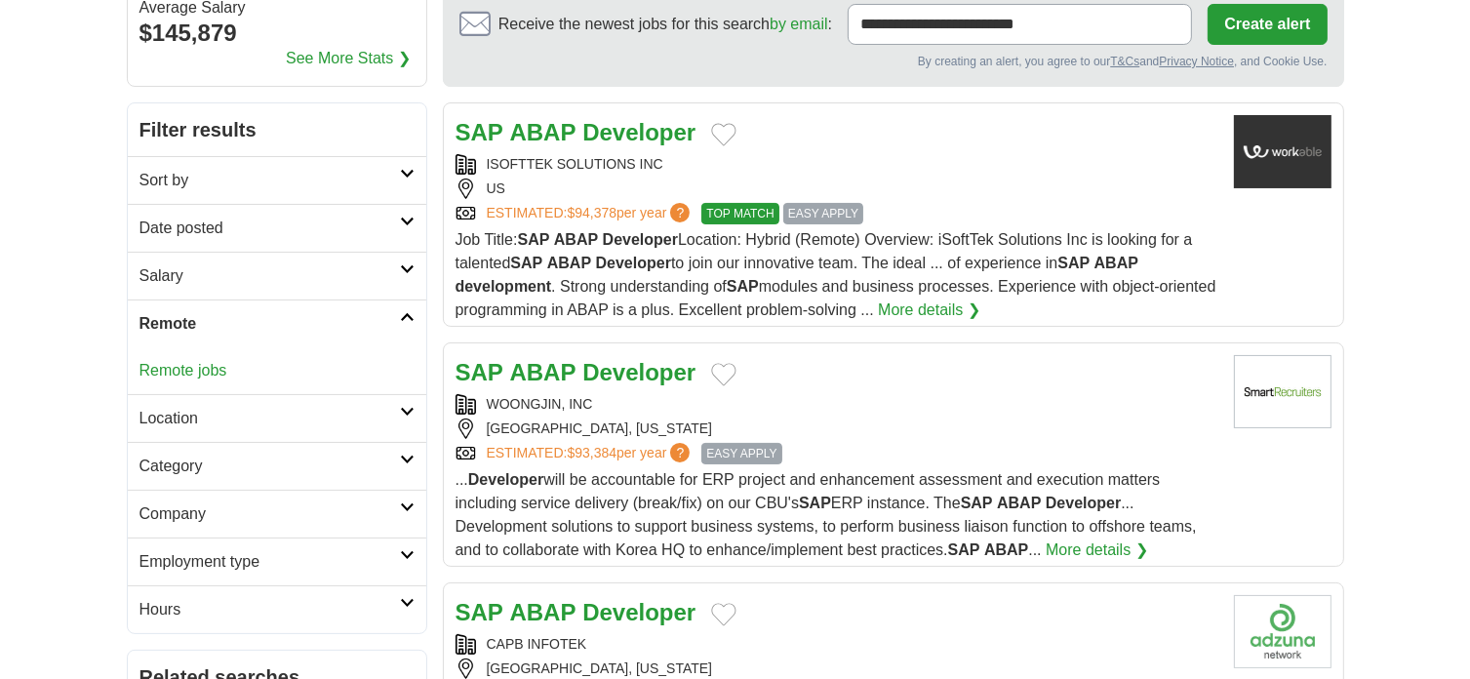
click at [198, 367] on link "Remote jobs" at bounding box center [184, 370] width 88 height 17
